Goal: Check status: Check status

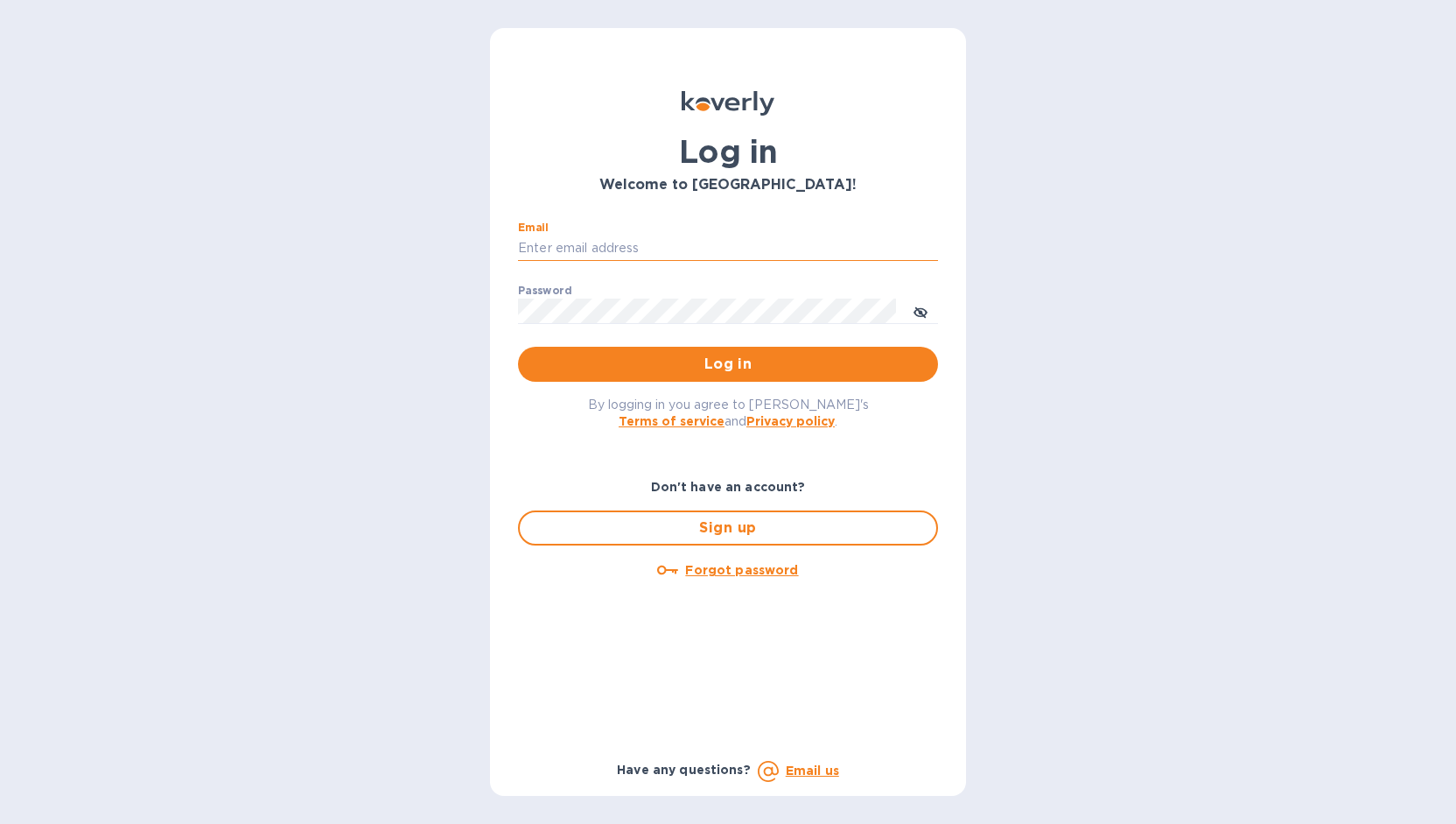
click at [763, 236] on input "Email" at bounding box center [728, 248] width 421 height 26
type input "monica@jorgeordonez.com"
click at [518, 347] on button "Log in" at bounding box center [728, 364] width 421 height 35
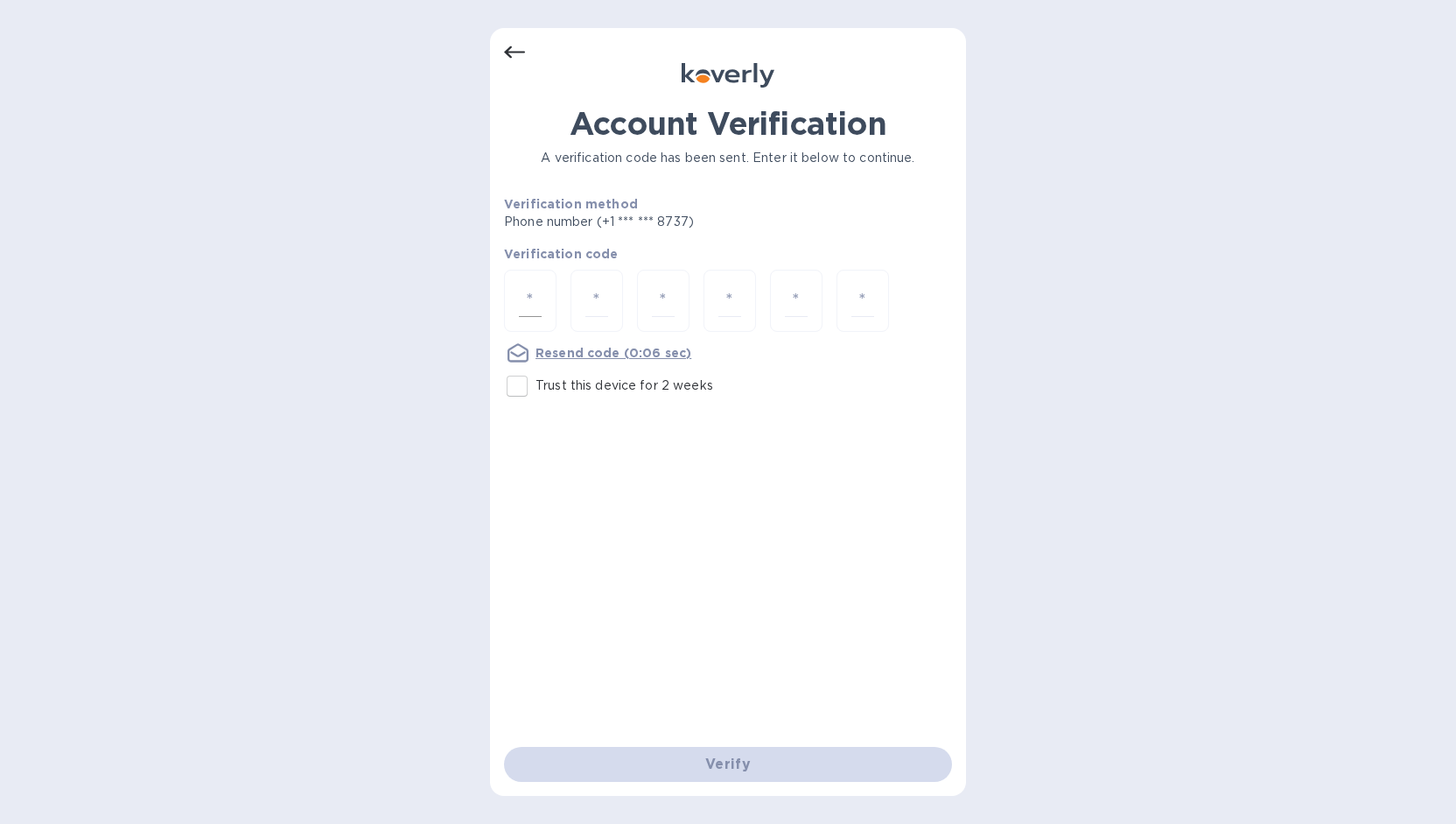
click at [524, 285] on input "number" at bounding box center [530, 301] width 23 height 33
type input "4"
type input "9"
type input "0"
type input "1"
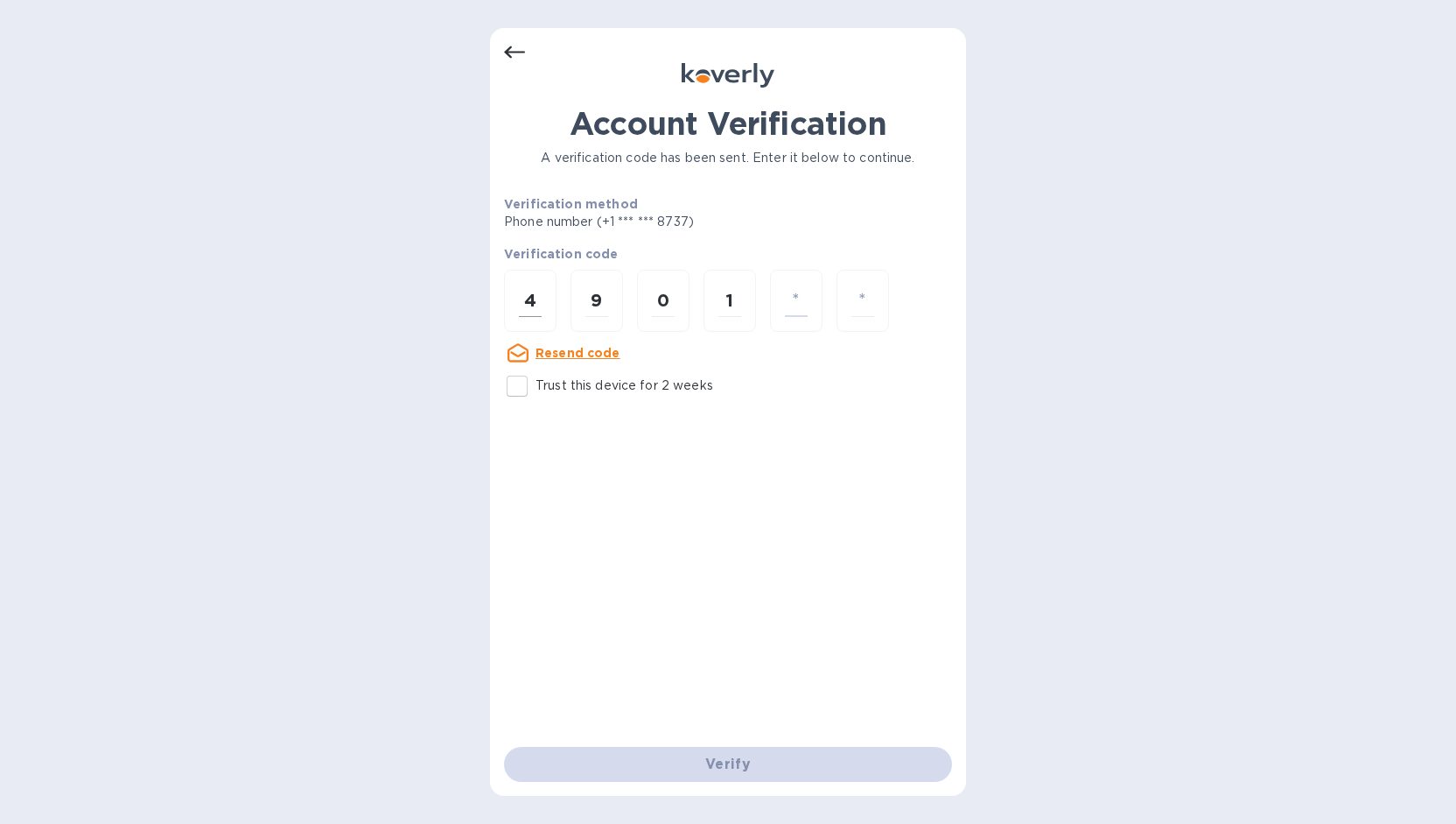
type input "3"
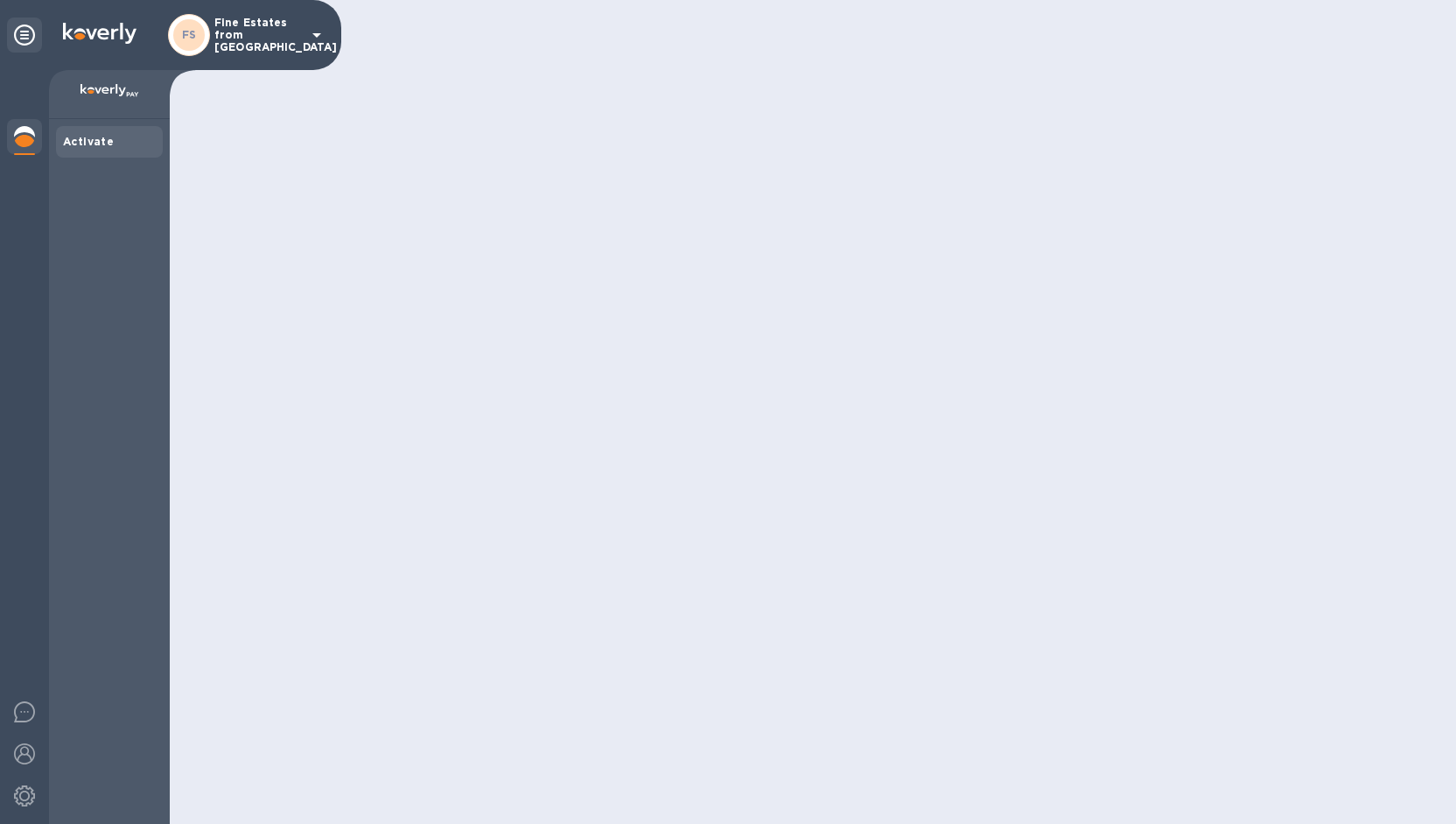
click at [274, 43] on p "Fine Estates from [GEOGRAPHIC_DATA]" at bounding box center [258, 35] width 88 height 37
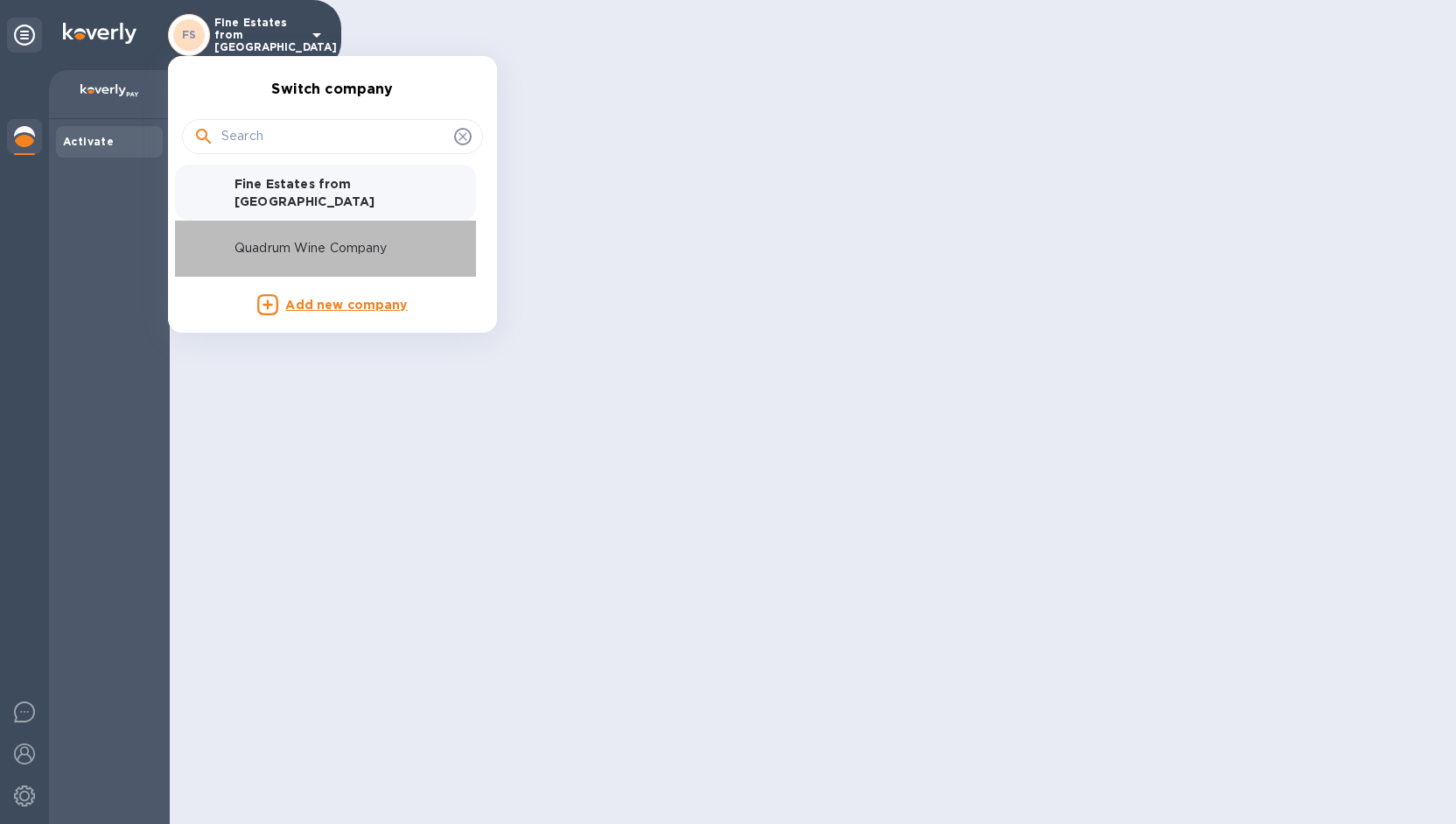
click at [275, 255] on p "Quadrum Wine Company" at bounding box center [345, 247] width 220 height 18
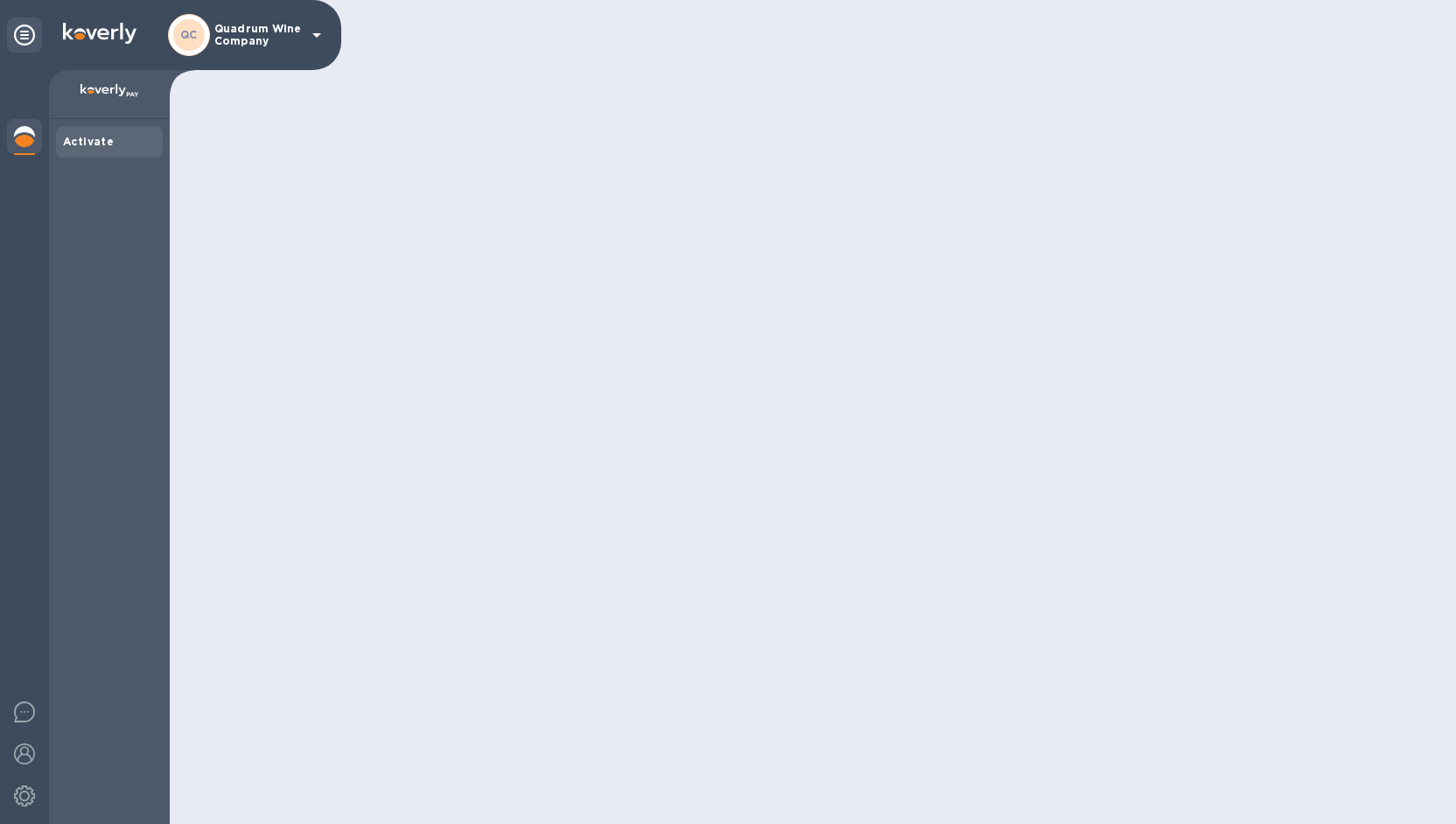
click at [1124, 412] on div at bounding box center [812, 412] width 1287 height 824
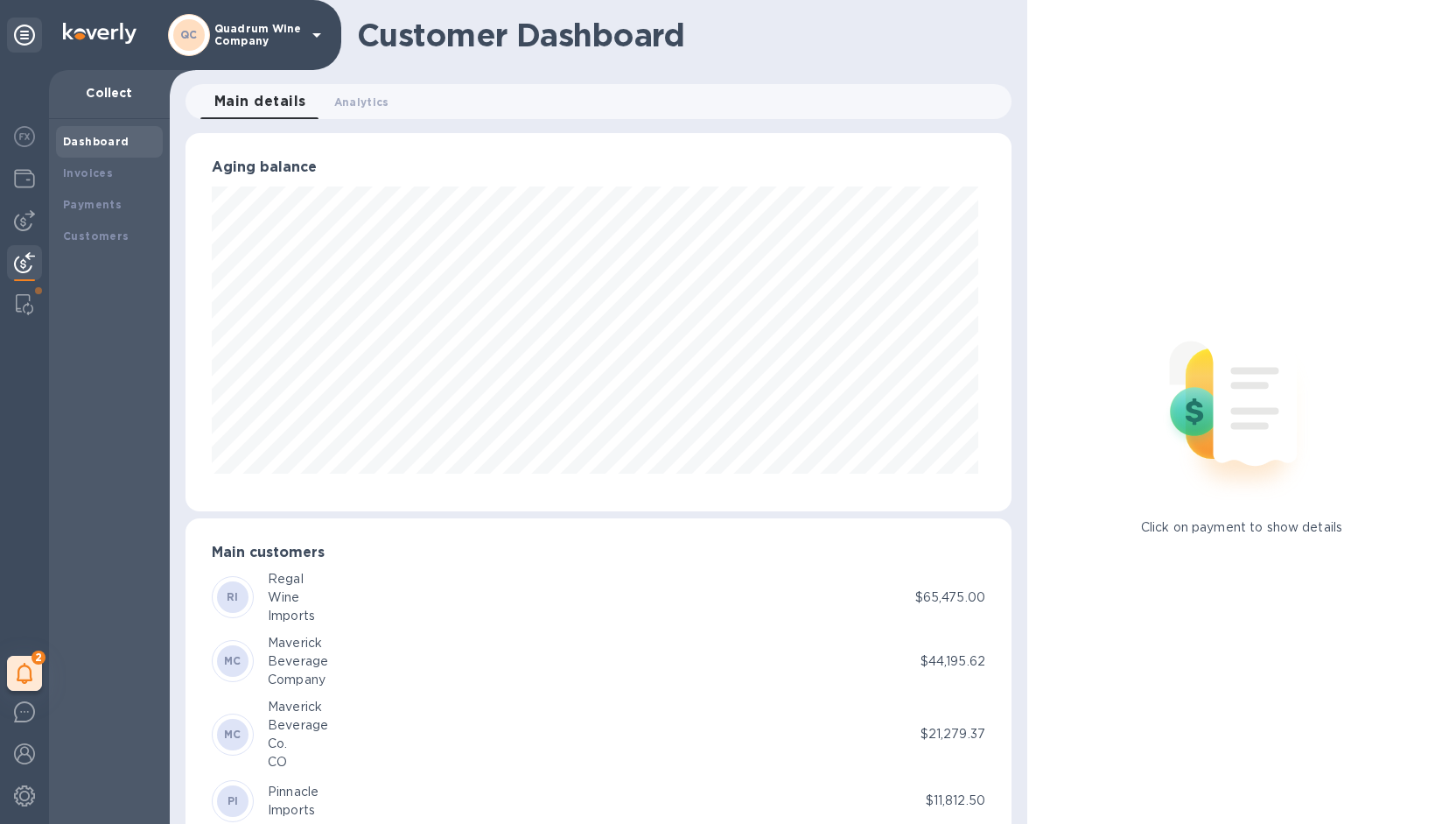
scroll to position [875057, 874352]
click at [28, 175] on img at bounding box center [25, 179] width 21 height 21
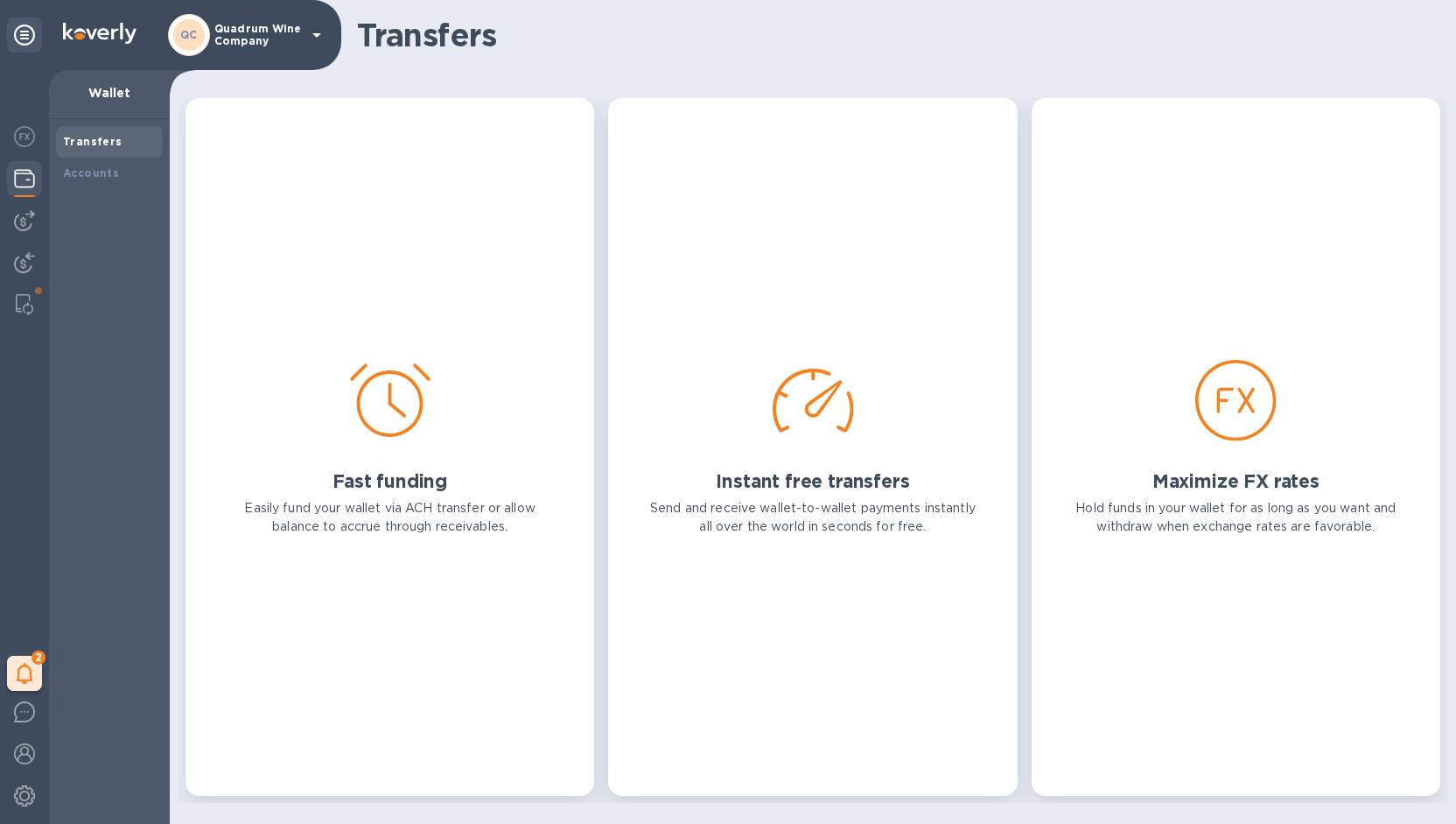
click at [421, 307] on div "Fast funding Easily fund your wallet via ACH transfer or allow balance to accru…" at bounding box center [390, 447] width 345 height 634
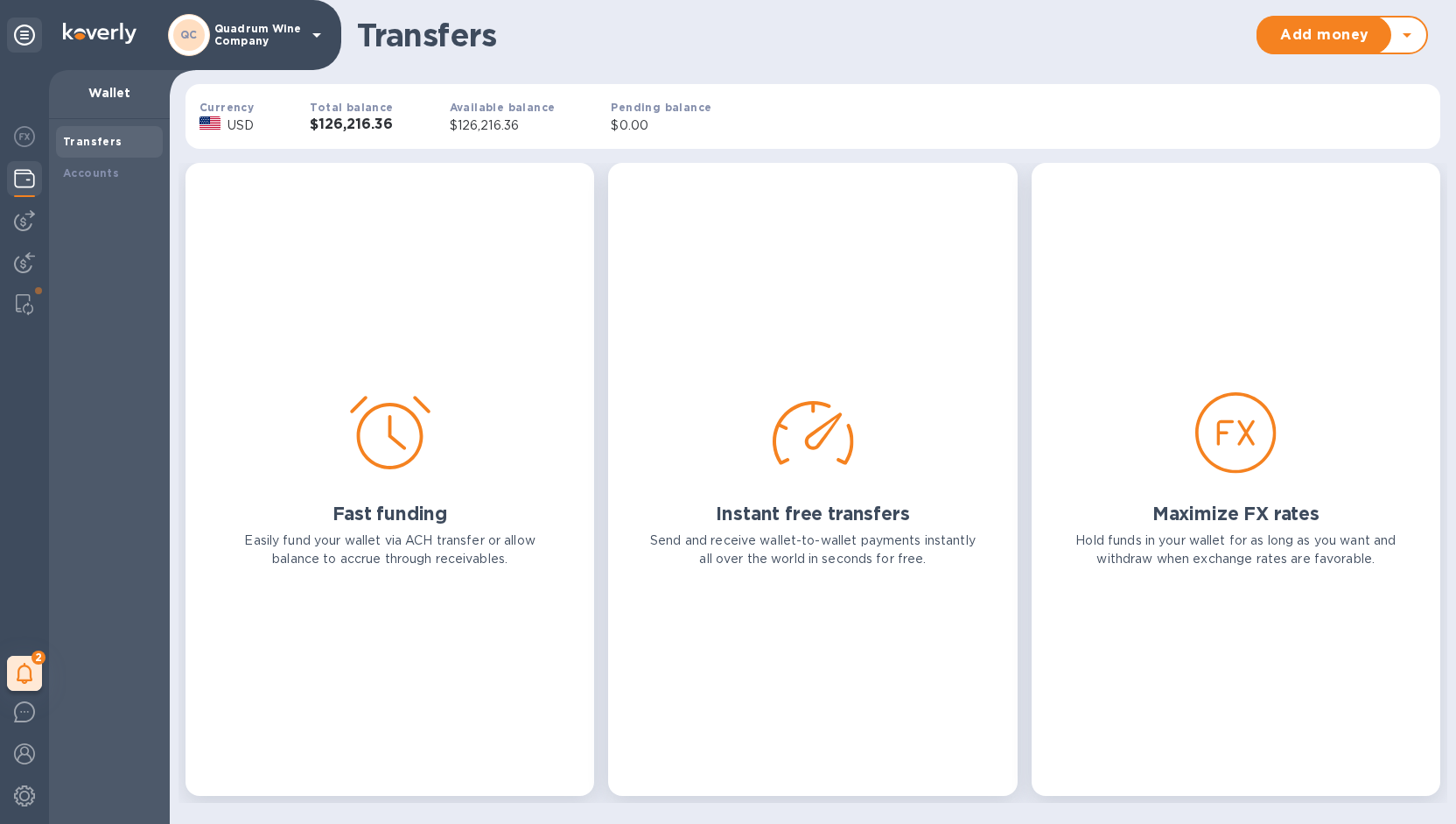
click at [436, 121] on div "Available balance $126,216.36" at bounding box center [502, 116] width 162 height 92
click at [316, 111] on b "Total balance" at bounding box center [351, 108] width 83 height 13
click at [109, 185] on div "Accounts" at bounding box center [109, 173] width 107 height 32
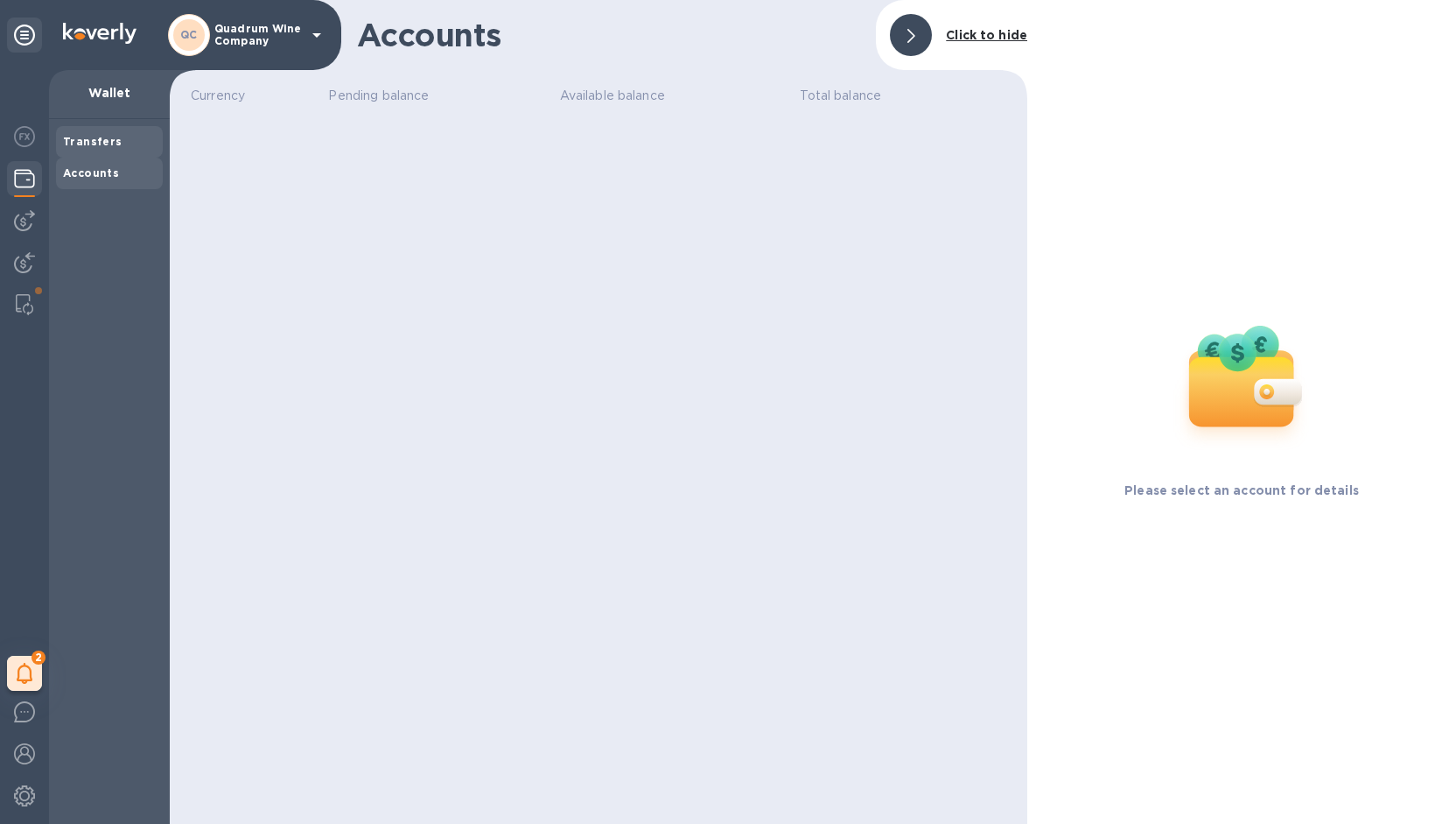
click at [111, 139] on b "Transfers" at bounding box center [92, 142] width 60 height 13
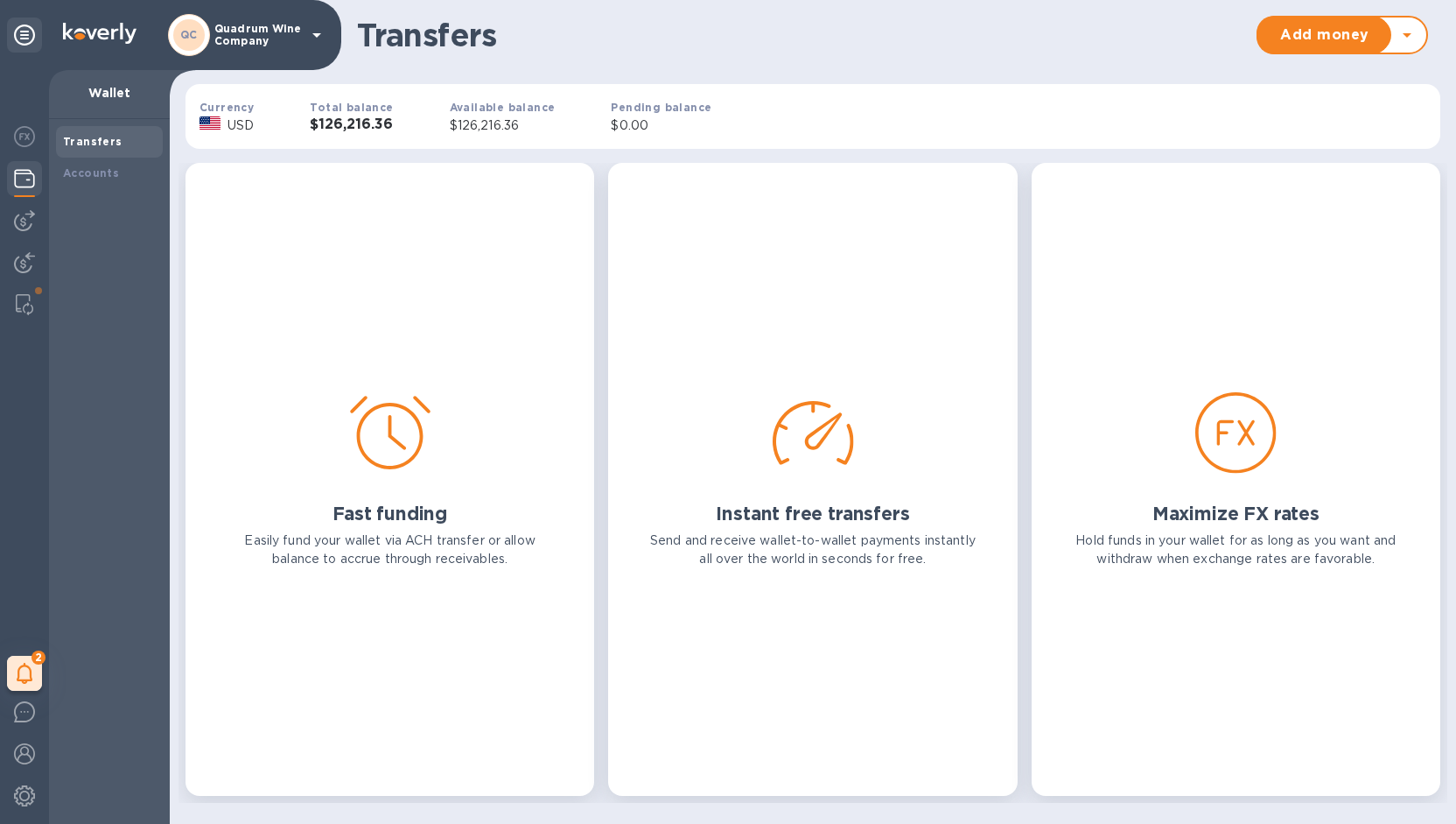
click at [348, 118] on h3 "$126,216.36" at bounding box center [351, 124] width 83 height 16
